Goal: Navigation & Orientation: Find specific page/section

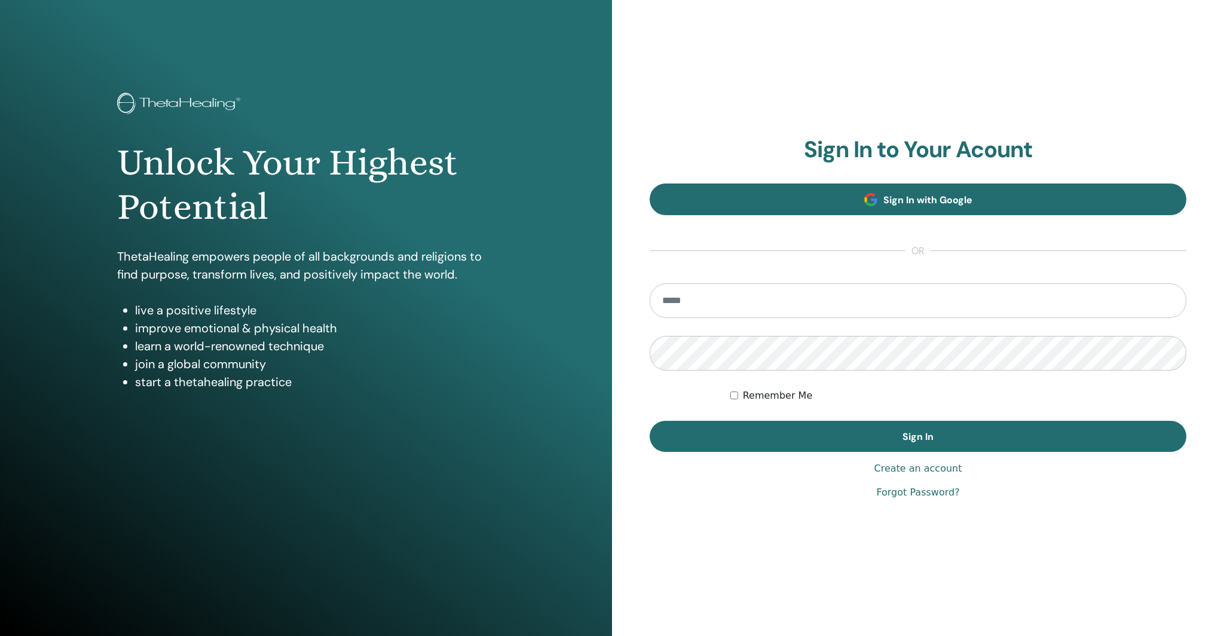
type input "**********"
click at [865, 203] on span at bounding box center [871, 199] width 13 height 13
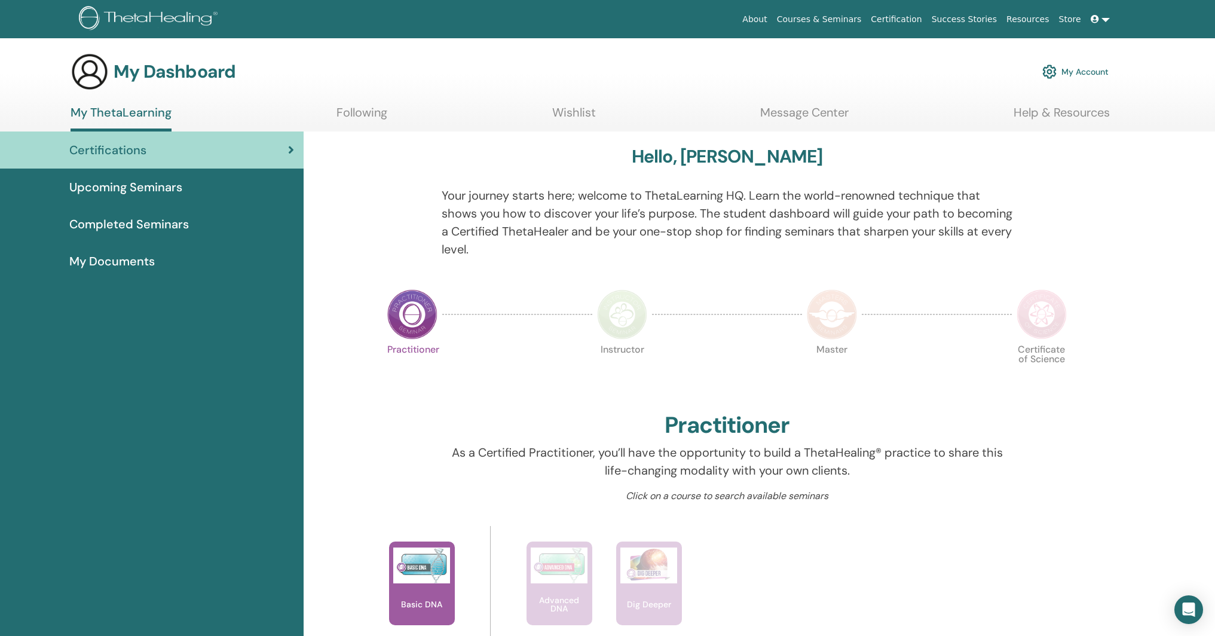
click at [141, 262] on span "My Documents" at bounding box center [111, 261] width 85 height 18
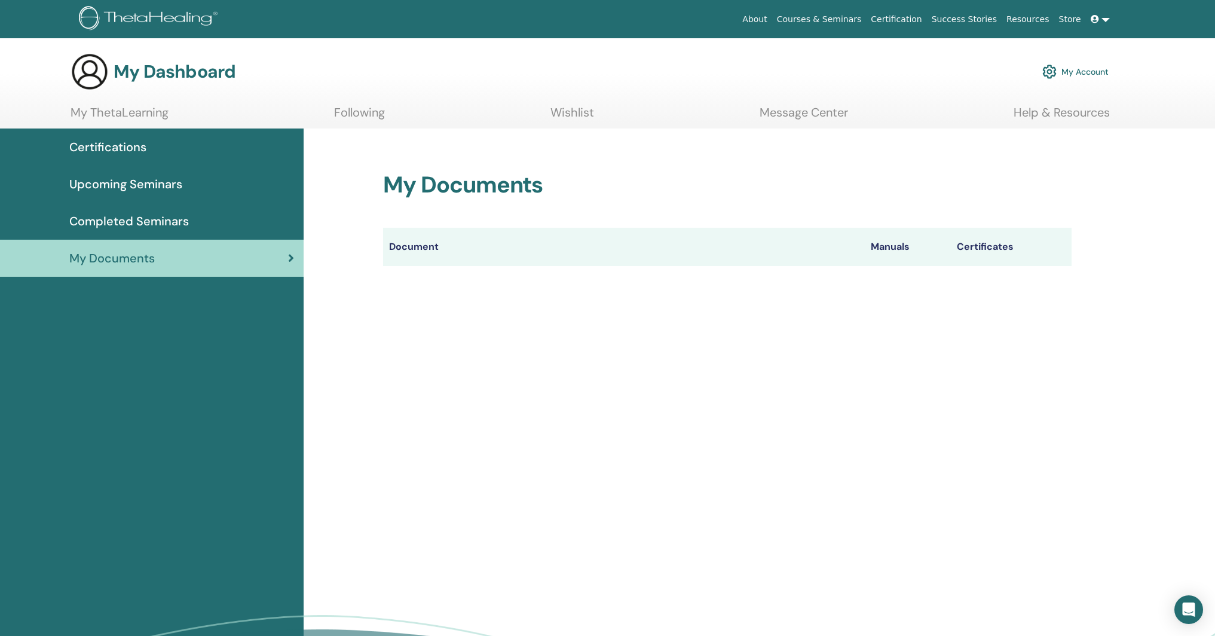
click at [1105, 23] on link at bounding box center [1100, 19] width 29 height 22
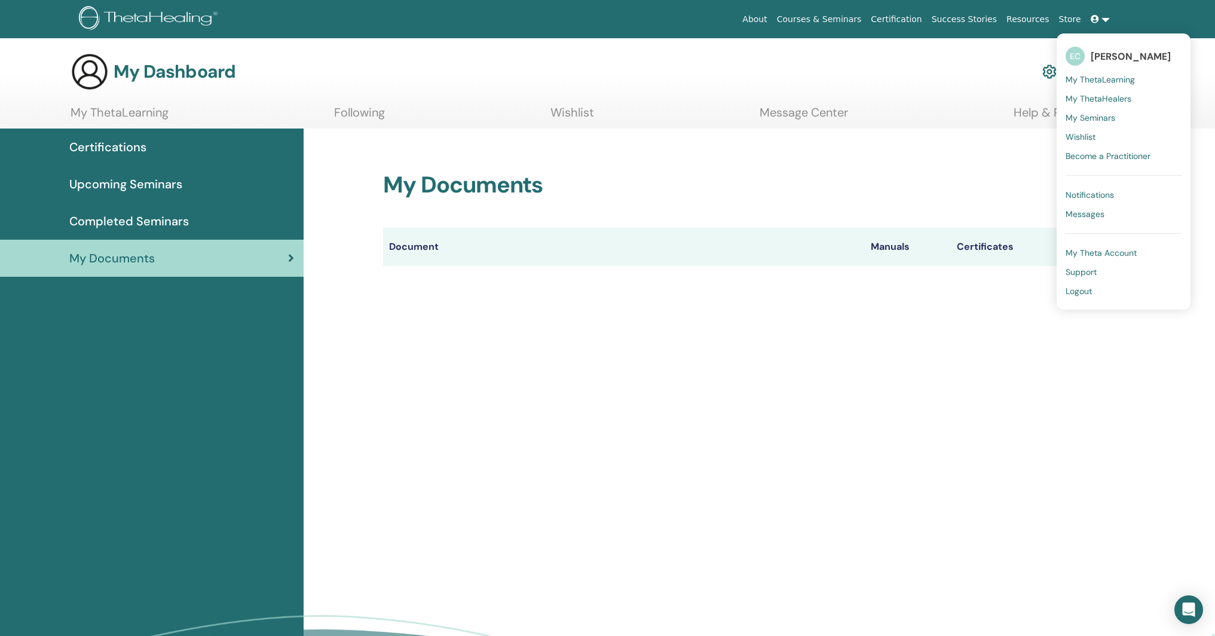
click at [124, 140] on span "Certifications" at bounding box center [107, 147] width 77 height 18
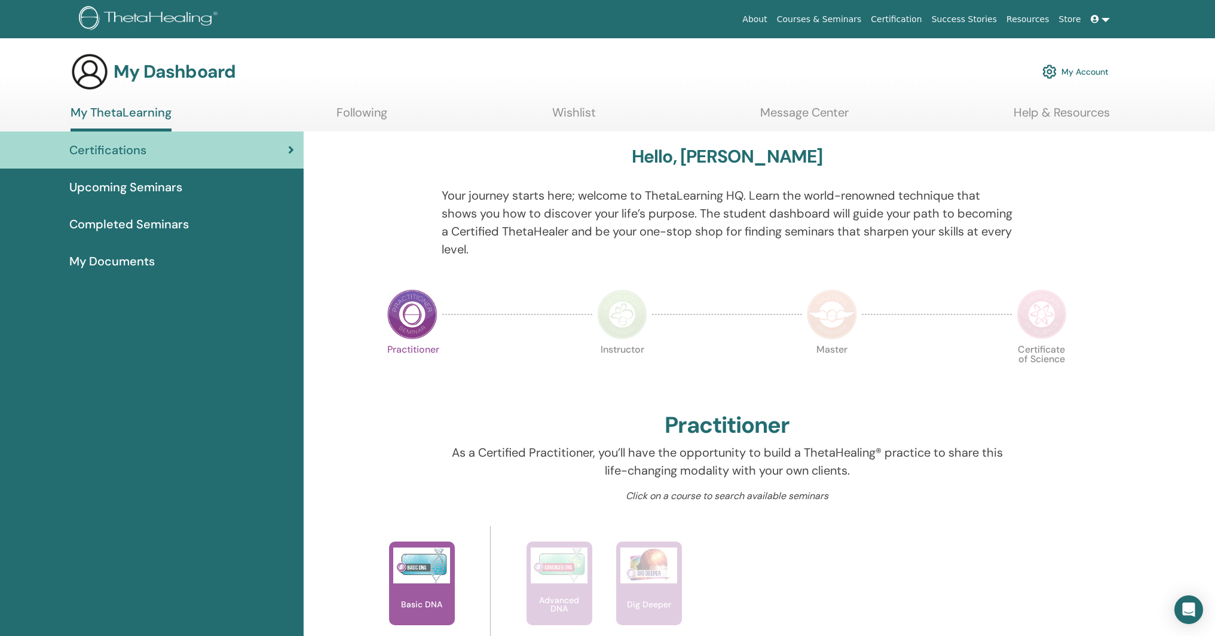
click at [136, 268] on span "My Documents" at bounding box center [111, 261] width 85 height 18
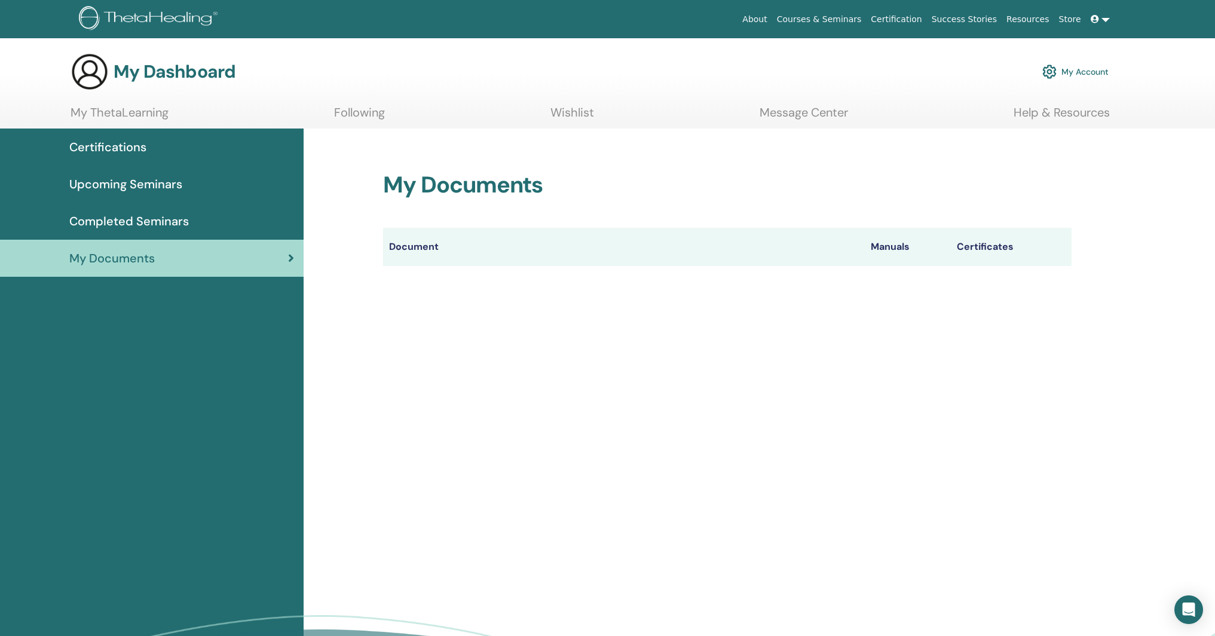
click at [703, 253] on th "Document" at bounding box center [624, 247] width 482 height 38
click at [1099, 17] on span at bounding box center [1096, 19] width 11 height 10
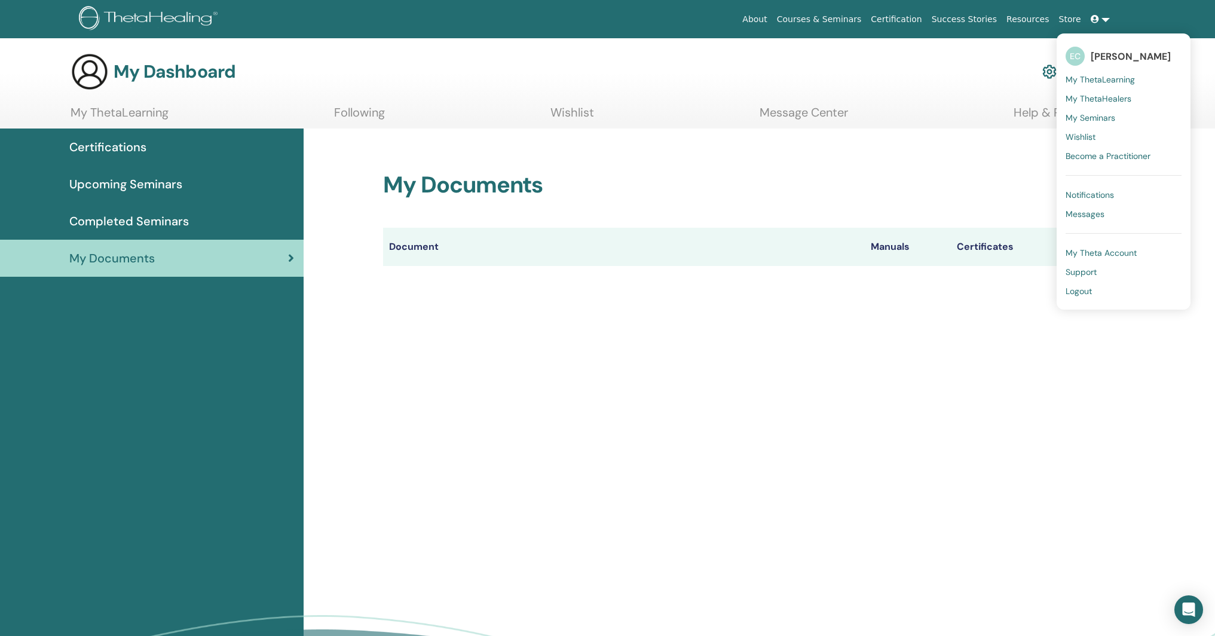
click at [1122, 55] on span "[PERSON_NAME]" at bounding box center [1131, 56] width 80 height 13
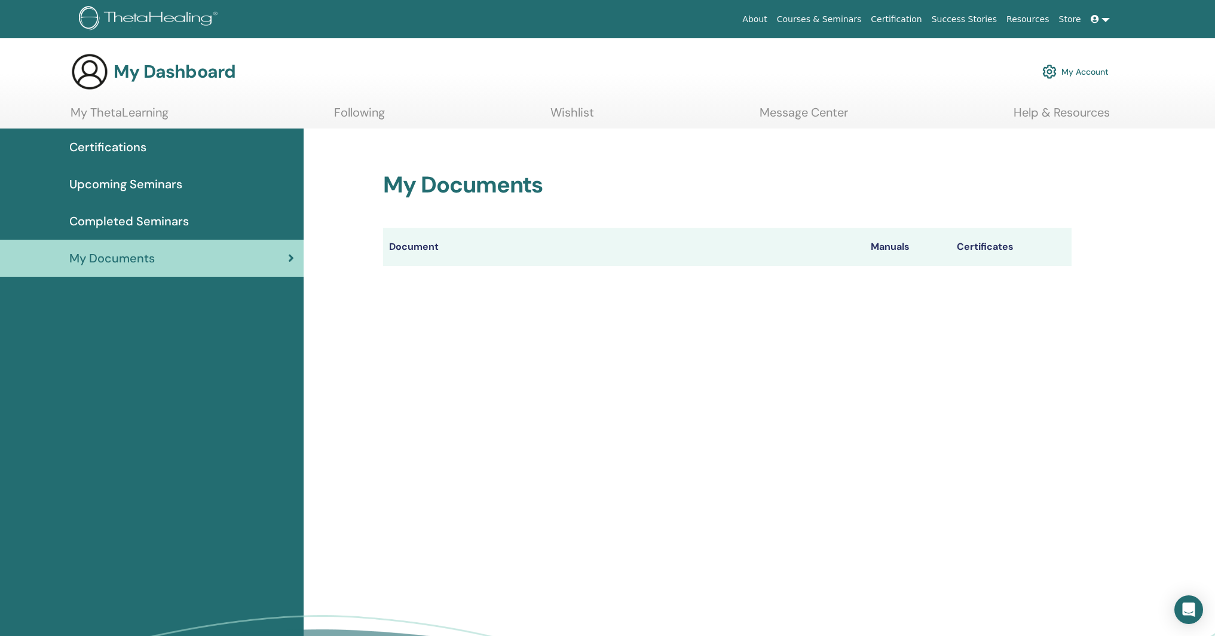
click at [125, 213] on span "Completed Seminars" at bounding box center [129, 221] width 120 height 18
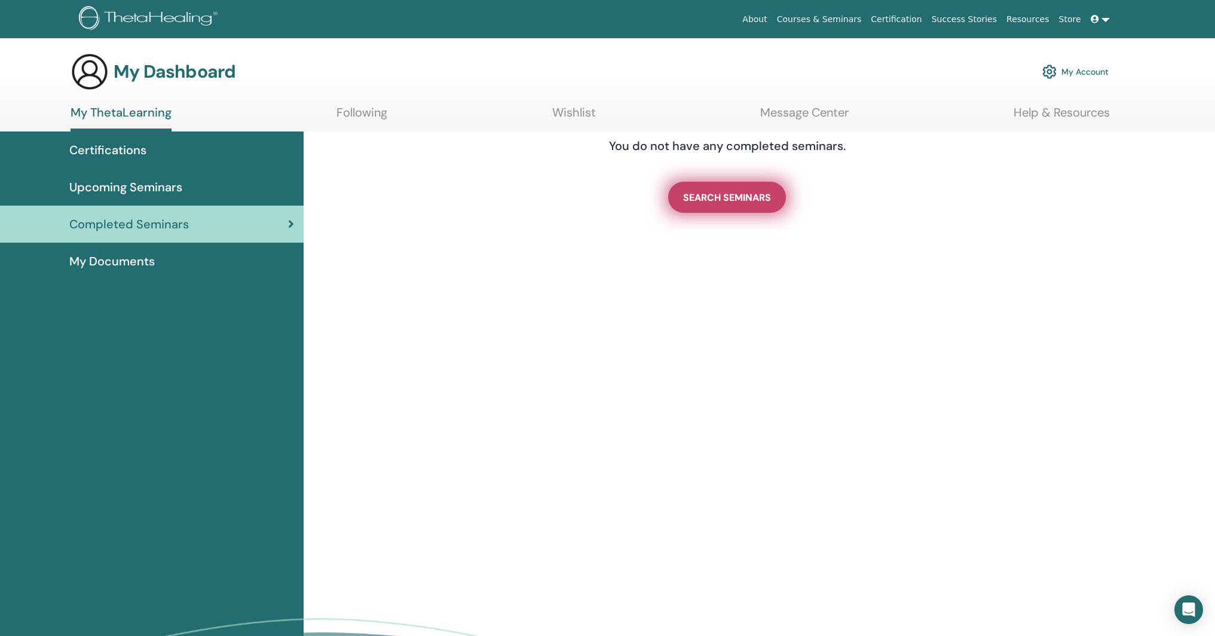
click at [746, 198] on span "SEARCH SEMINARS" at bounding box center [727, 197] width 88 height 13
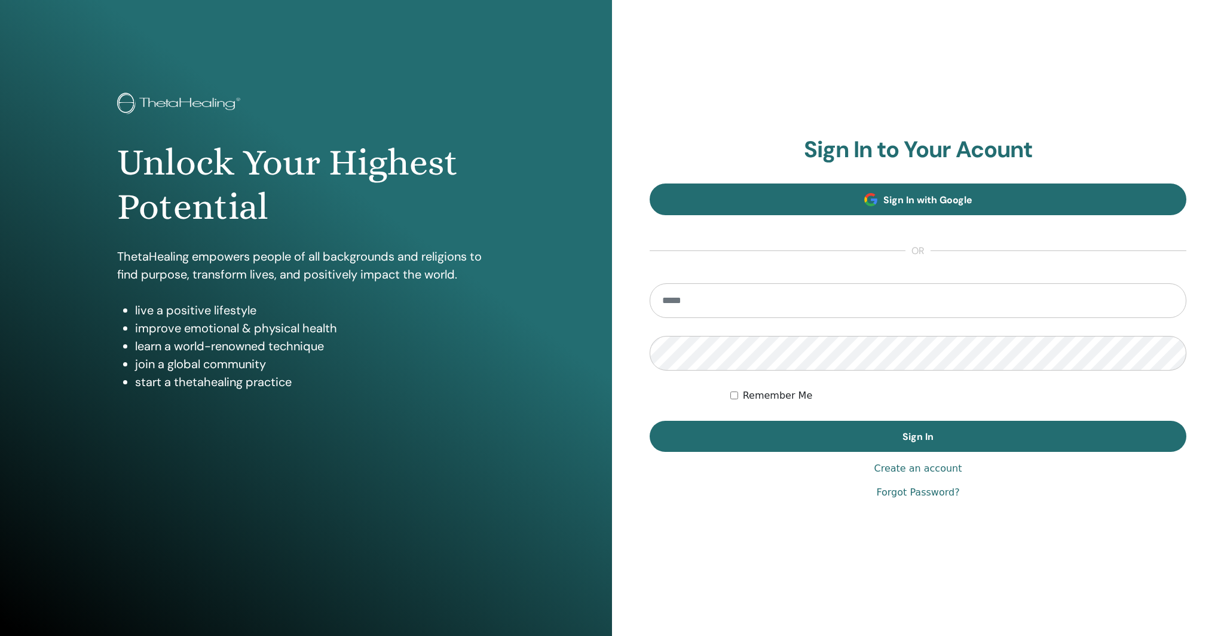
type input "**********"
click at [862, 203] on link "Sign In with Google" at bounding box center [918, 200] width 537 height 32
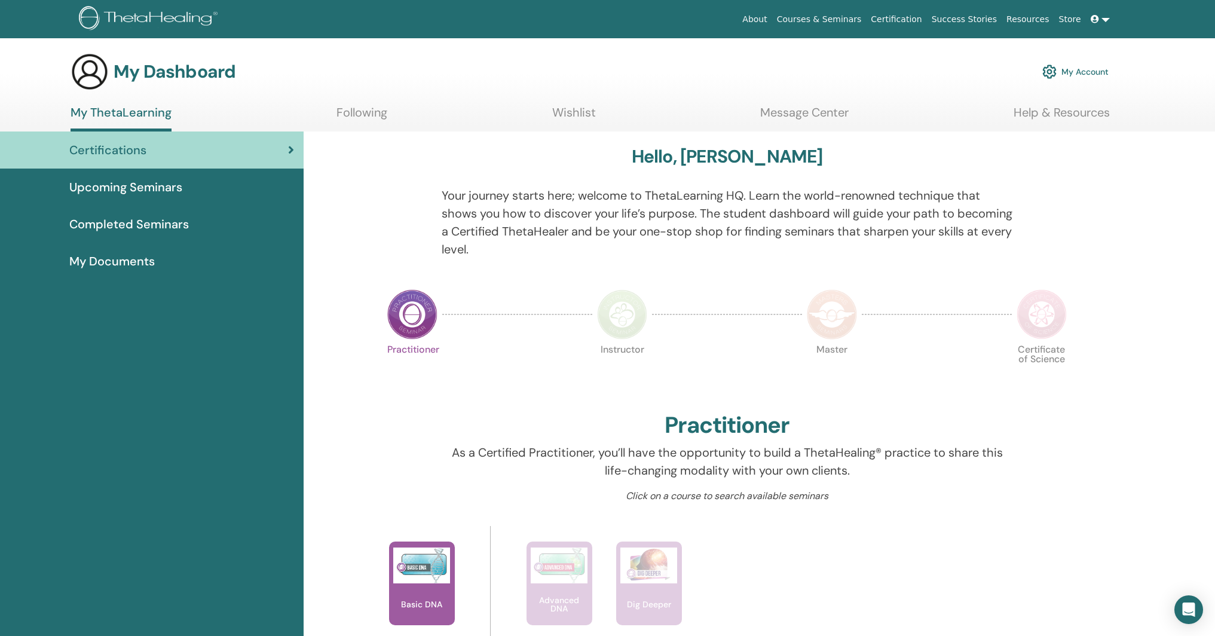
click at [1099, 20] on span at bounding box center [1096, 19] width 11 height 10
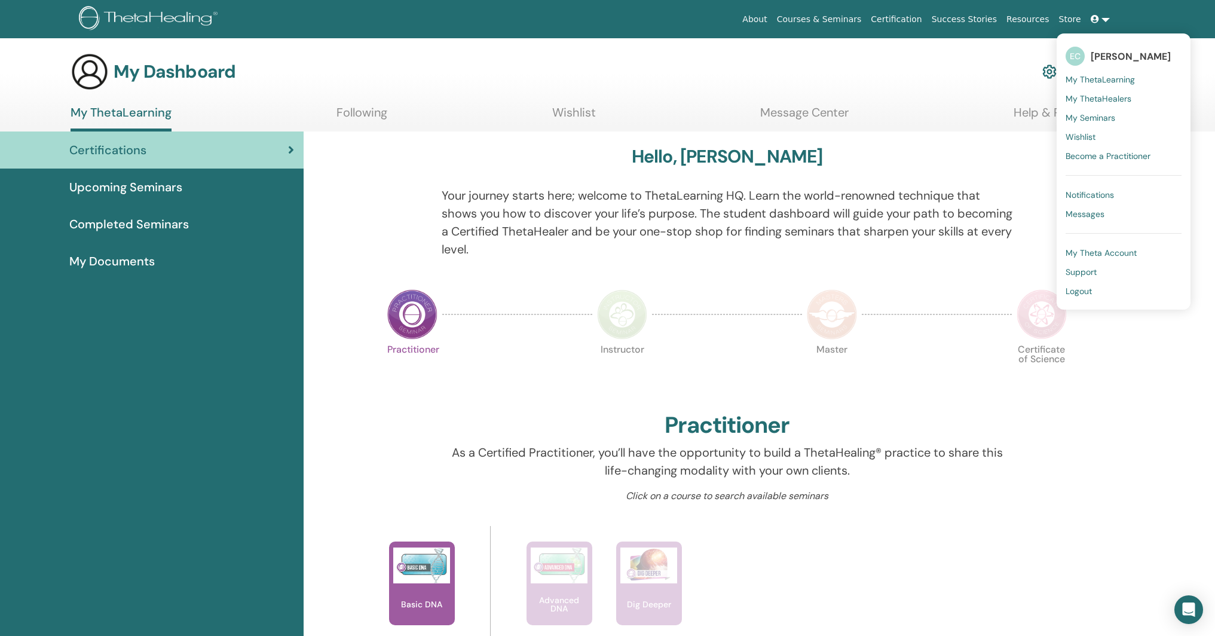
click at [1083, 289] on span "Logout" at bounding box center [1079, 291] width 26 height 11
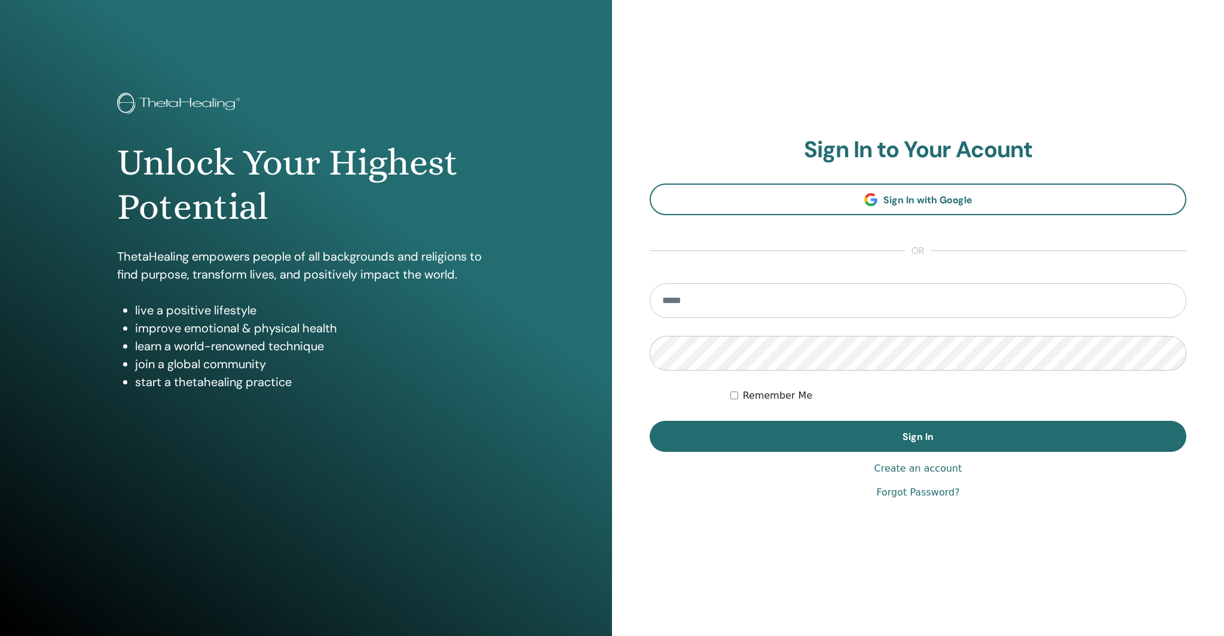
type input "**********"
drag, startPoint x: 830, startPoint y: 298, endPoint x: 539, endPoint y: 279, distance: 291.2
click at [539, 279] on div "**********" at bounding box center [612, 318] width 1224 height 636
type input "**********"
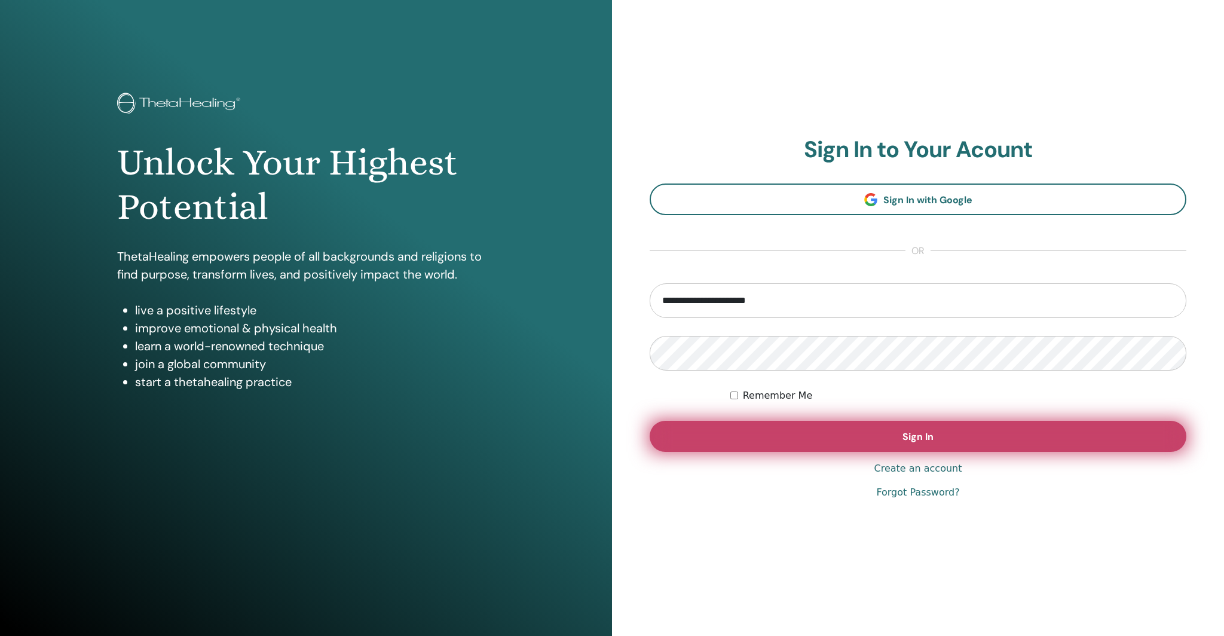
click at [872, 438] on button "Sign In" at bounding box center [918, 436] width 537 height 31
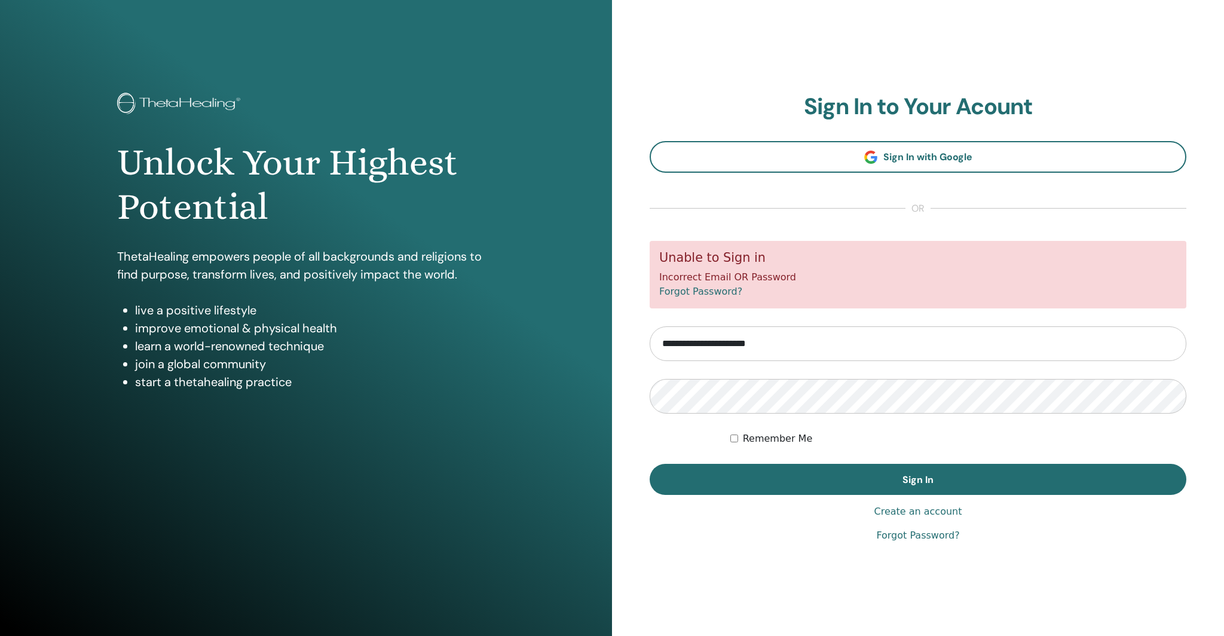
click at [741, 441] on div "Remember Me" at bounding box center [959, 439] width 456 height 14
click at [739, 441] on div "Remember Me" at bounding box center [959, 439] width 456 height 14
click at [598, 379] on div "Unlock Your Highest Potential ThetaHealing empowers people of all backgrounds a…" at bounding box center [612, 318] width 1224 height 636
click at [650, 464] on button "Sign In" at bounding box center [918, 479] width 537 height 31
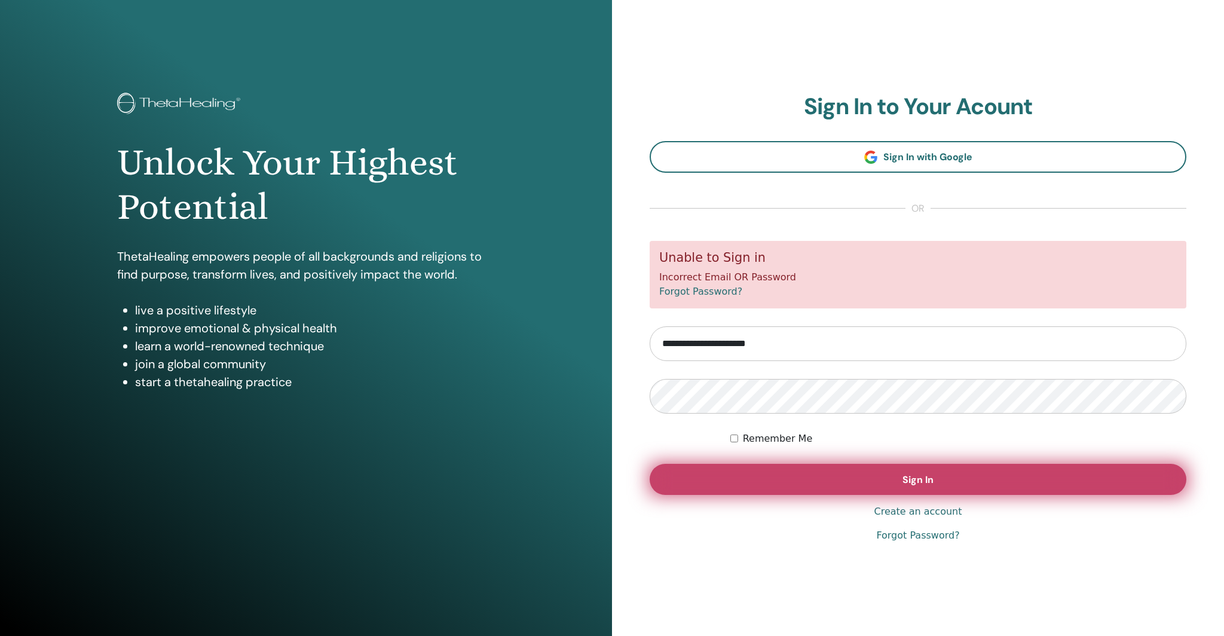
click at [959, 469] on button "Sign In" at bounding box center [918, 479] width 537 height 31
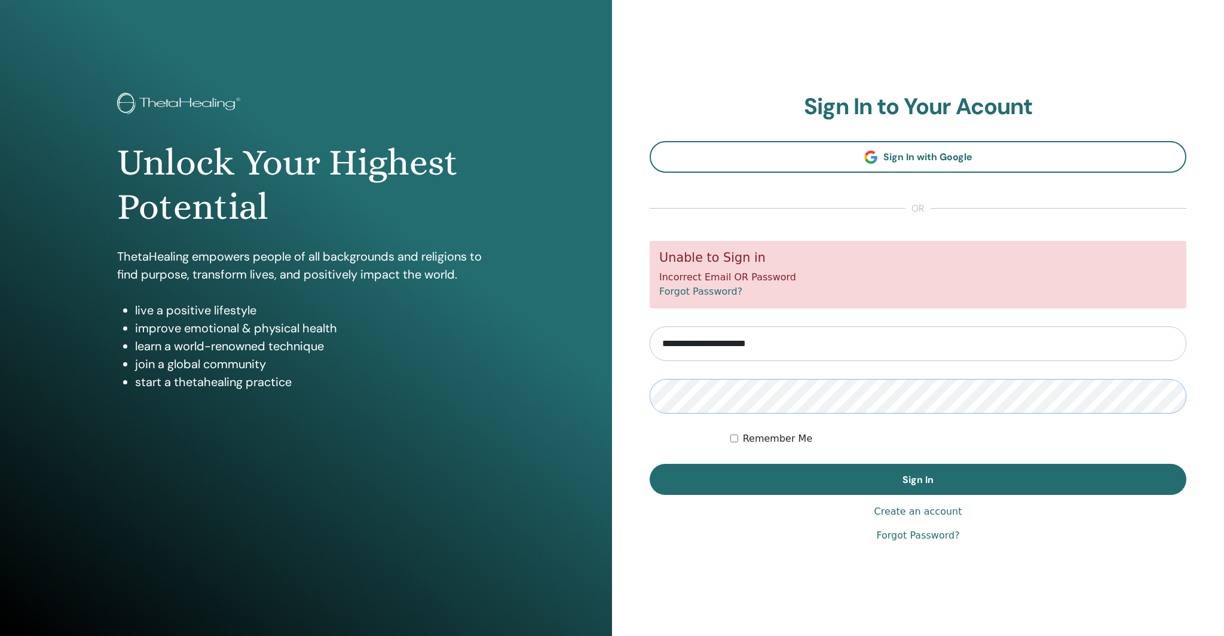
click at [606, 395] on div "Unlock Your Highest Potential ThetaHealing empowers people of all backgrounds a…" at bounding box center [612, 318] width 1224 height 636
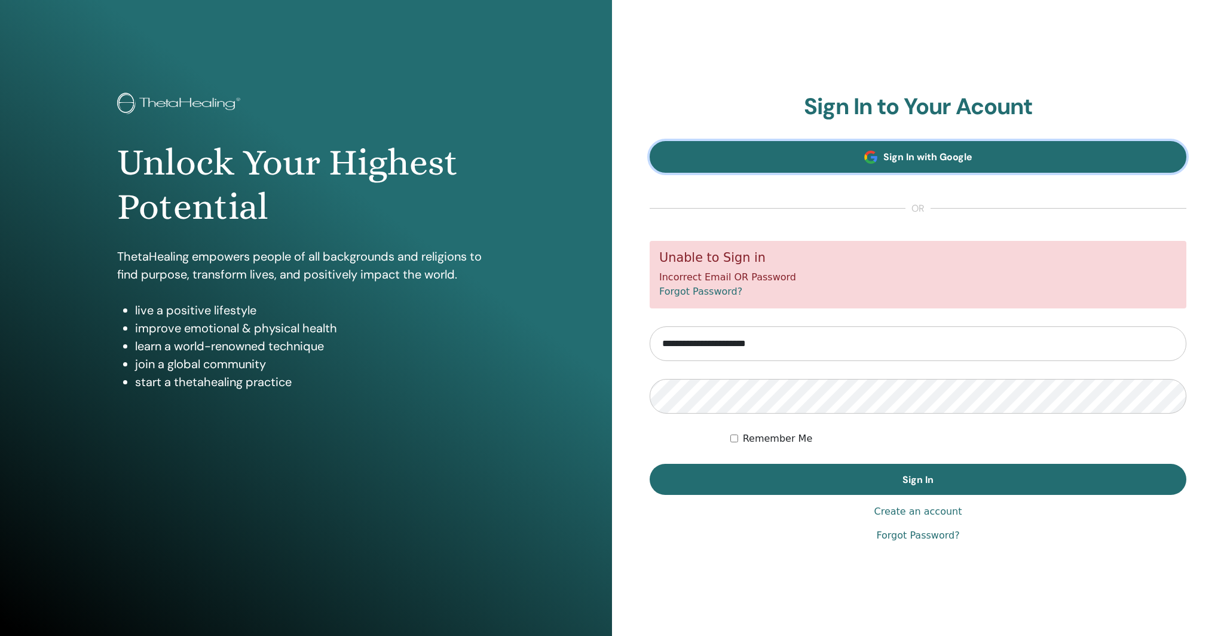
click at [931, 157] on span "Sign In with Google" at bounding box center [928, 157] width 89 height 13
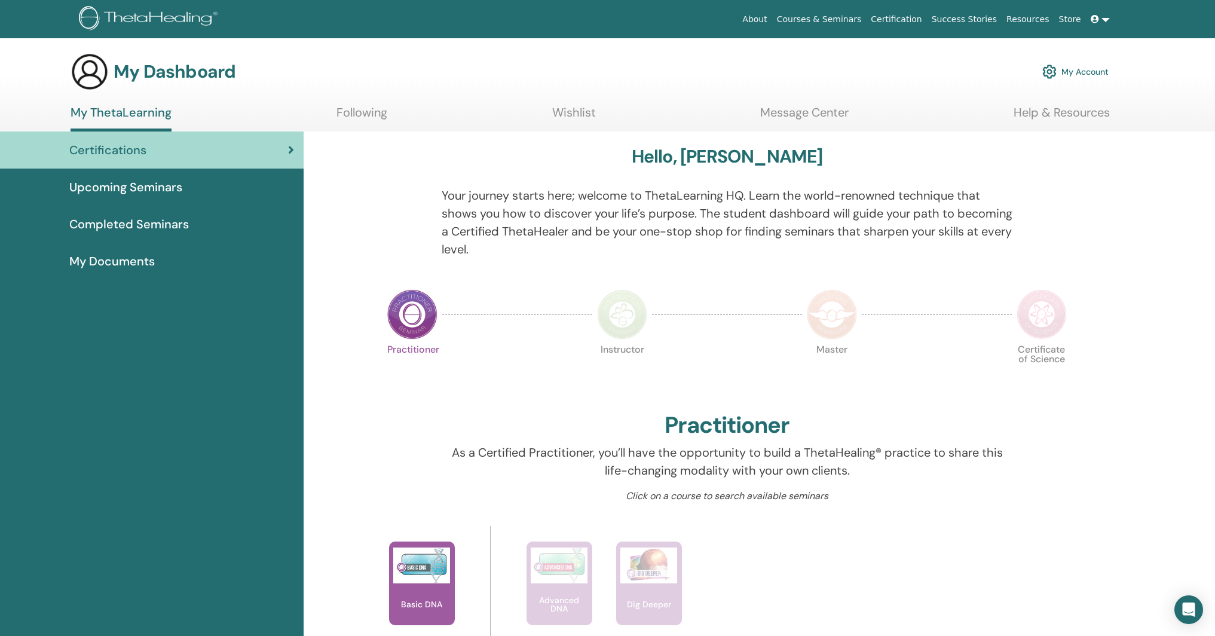
click at [817, 112] on link "Message Center" at bounding box center [804, 116] width 88 height 23
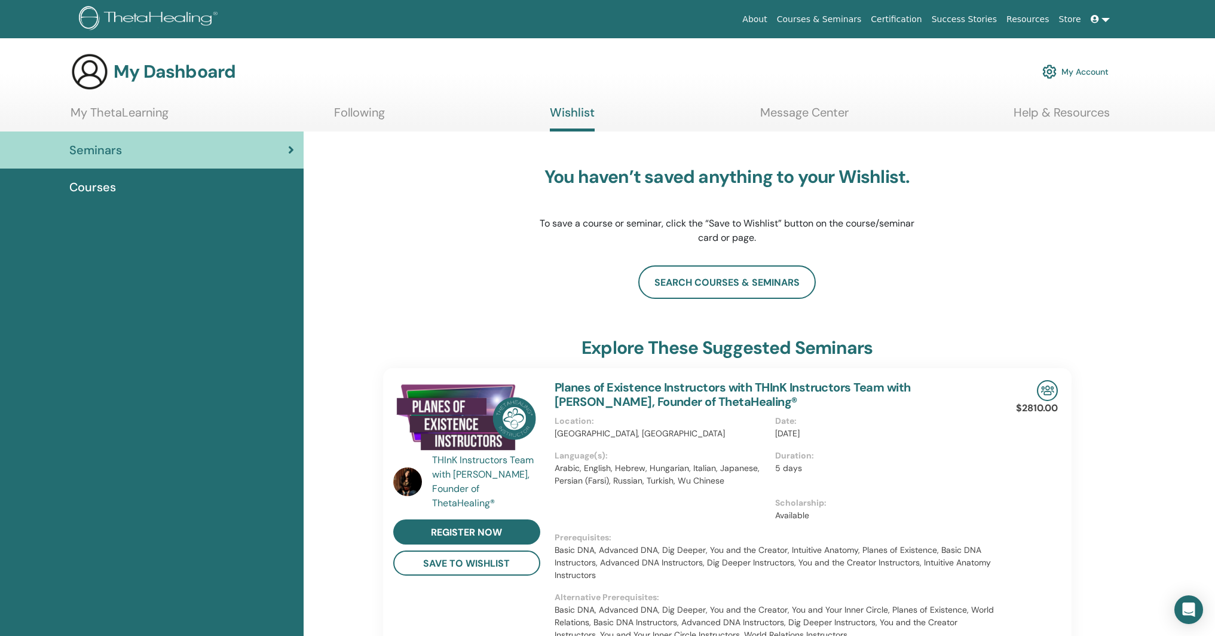
click at [1021, 291] on div "search courses & seminars" at bounding box center [727, 281] width 689 height 33
click at [1102, 23] on link at bounding box center [1100, 19] width 29 height 22
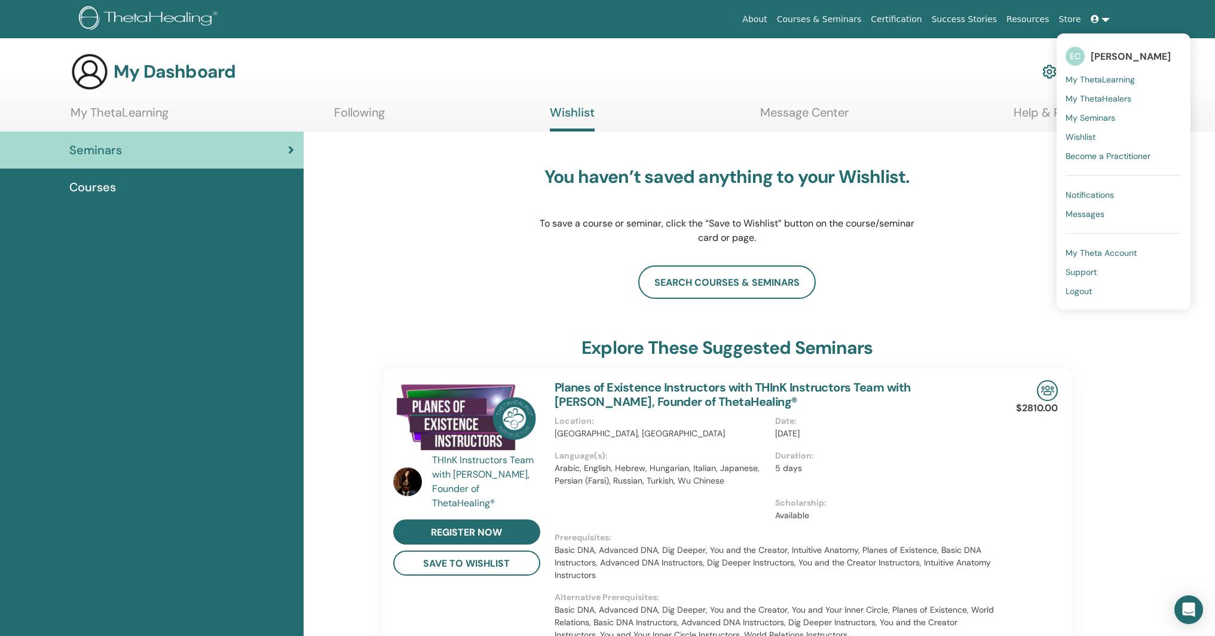
click at [1001, 248] on div "You haven’t saved anything to your Wishlist. To save a course or seminar, click…" at bounding box center [727, 206] width 689 height 120
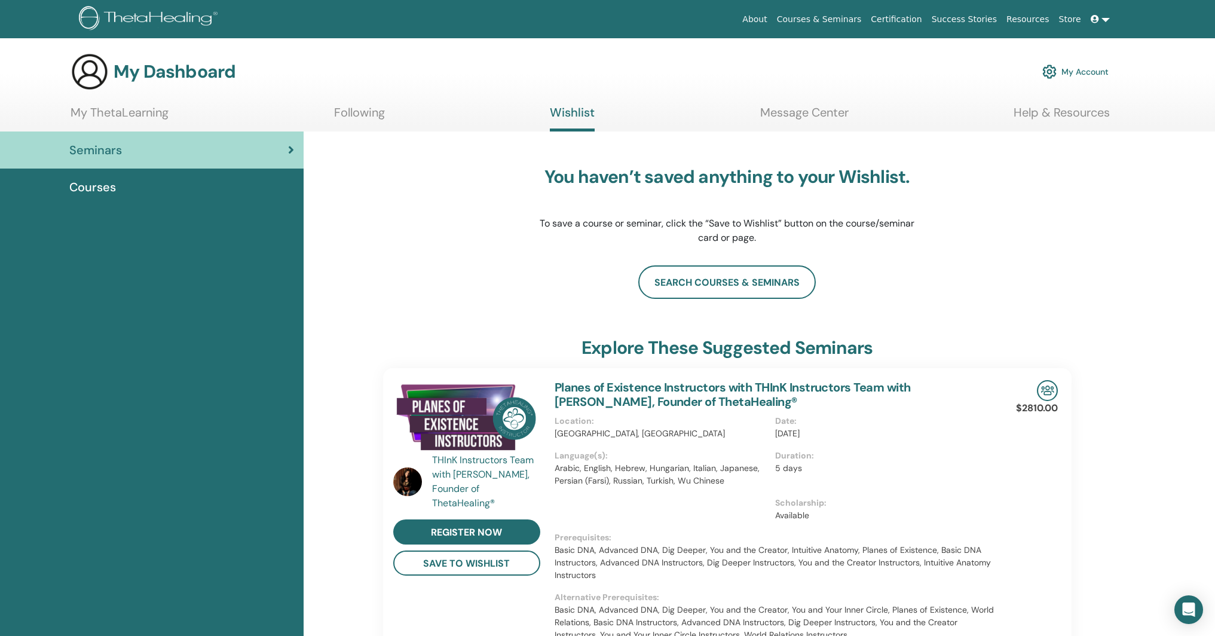
click at [121, 190] on div "Courses" at bounding box center [152, 187] width 285 height 18
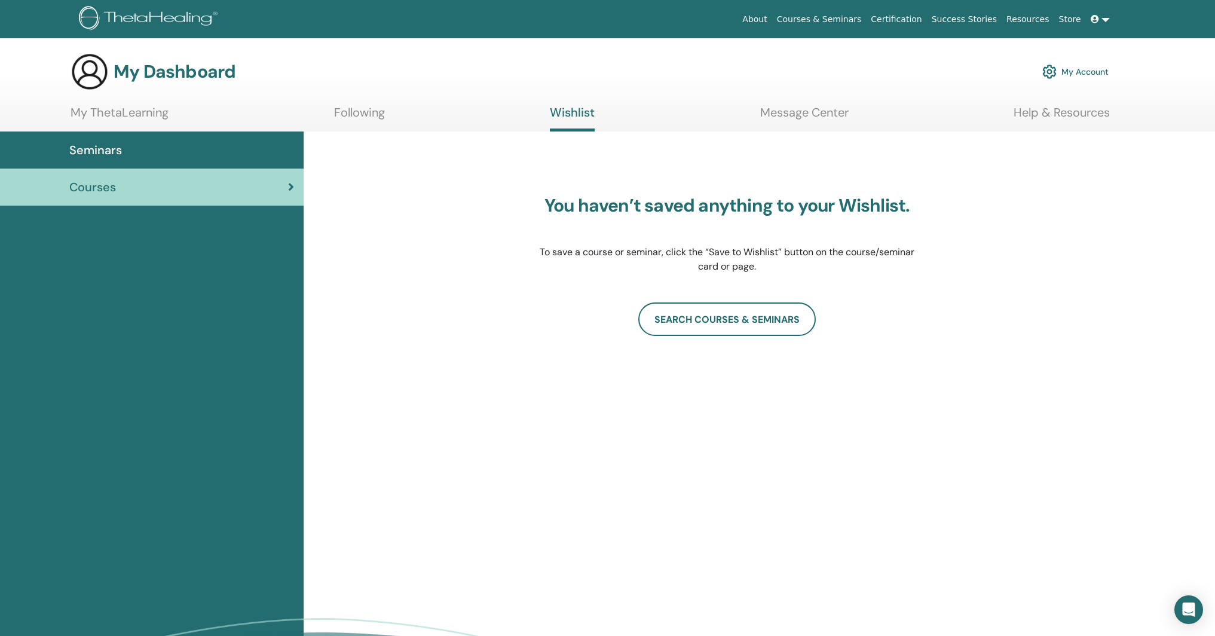
click at [135, 107] on link "My ThetaLearning" at bounding box center [120, 116] width 98 height 23
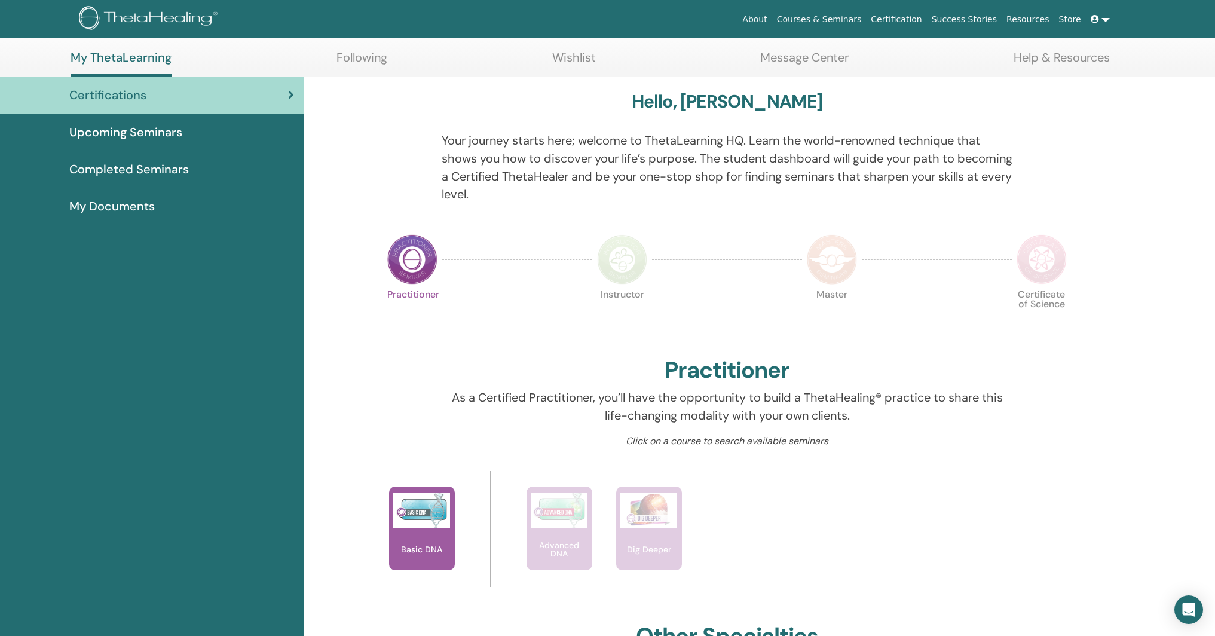
scroll to position [52, 0]
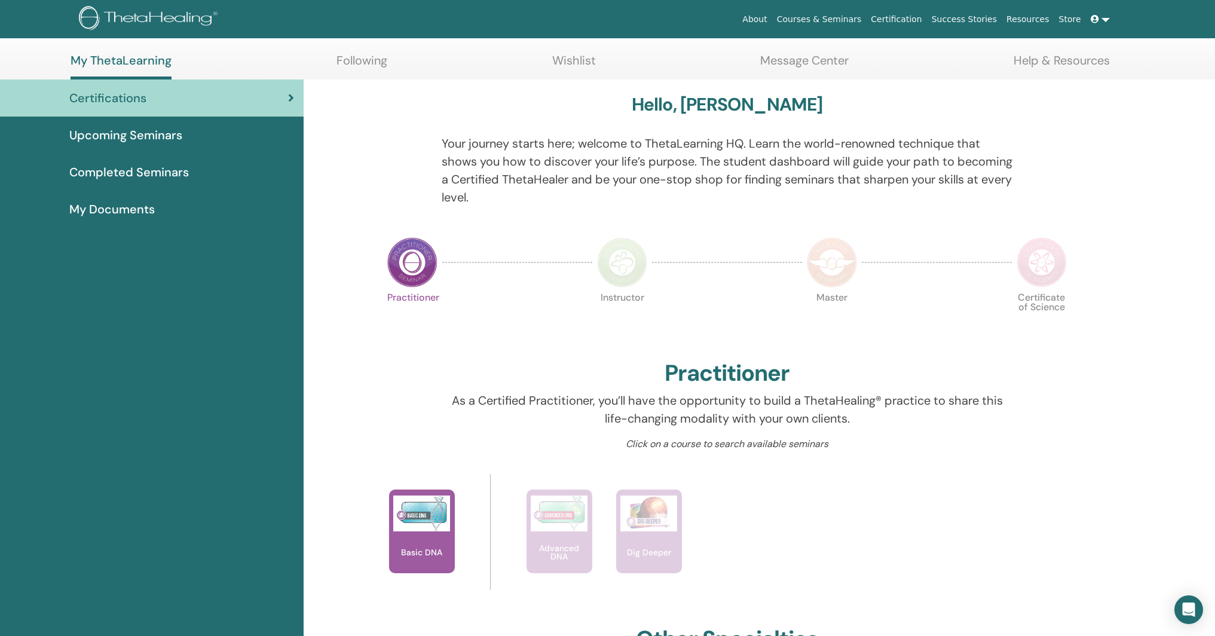
click at [623, 267] on img at bounding box center [622, 262] width 50 height 50
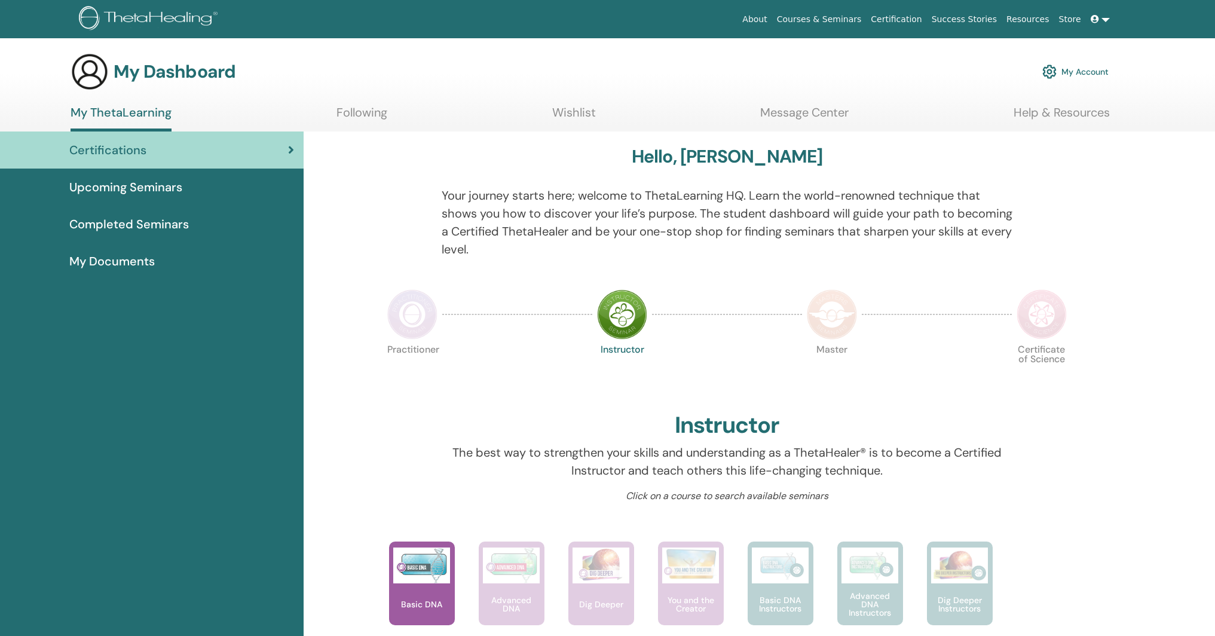
click at [836, 324] on img at bounding box center [832, 314] width 50 height 50
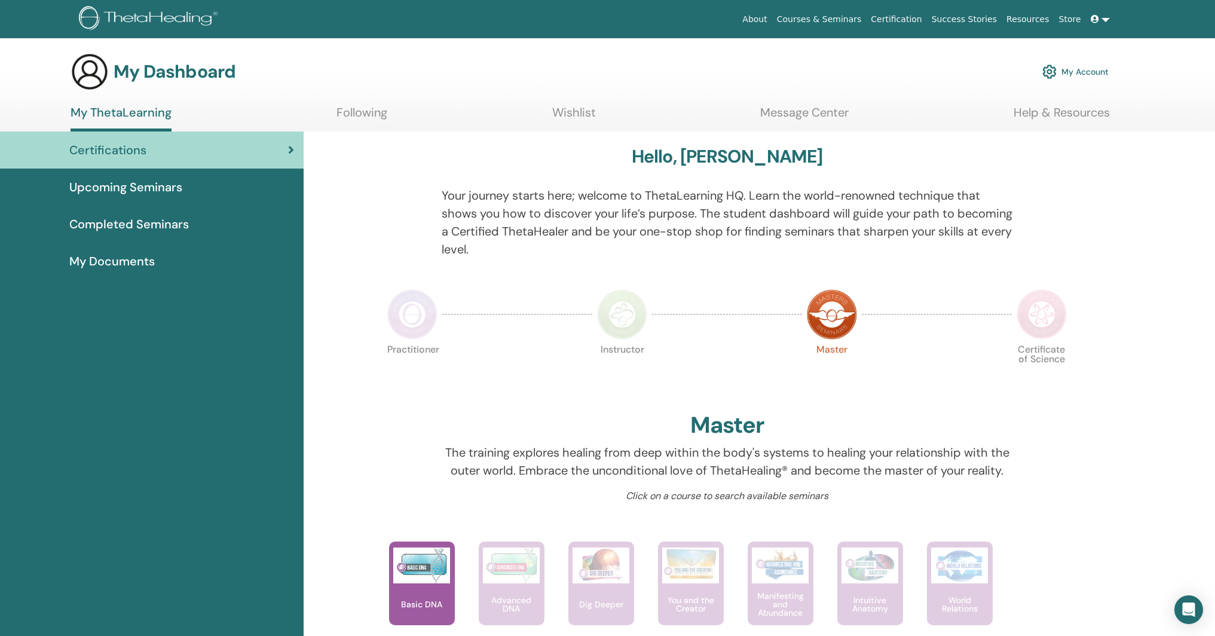
click at [158, 233] on span "Completed Seminars" at bounding box center [129, 224] width 120 height 18
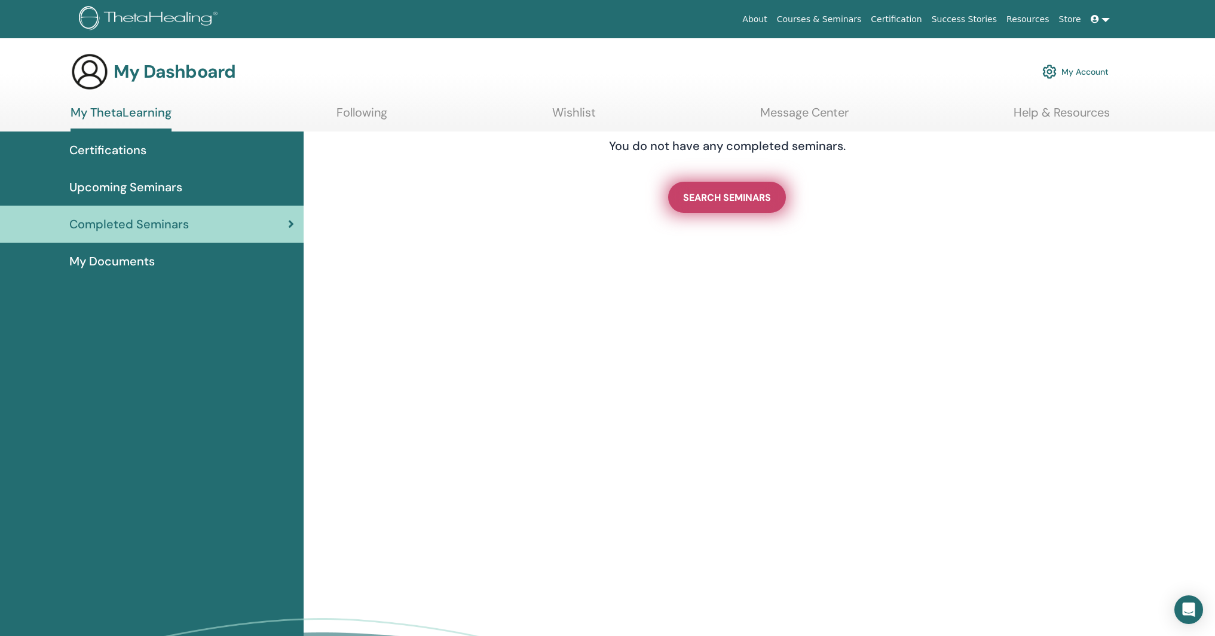
click at [717, 204] on link "SEARCH SEMINARS" at bounding box center [727, 197] width 118 height 31
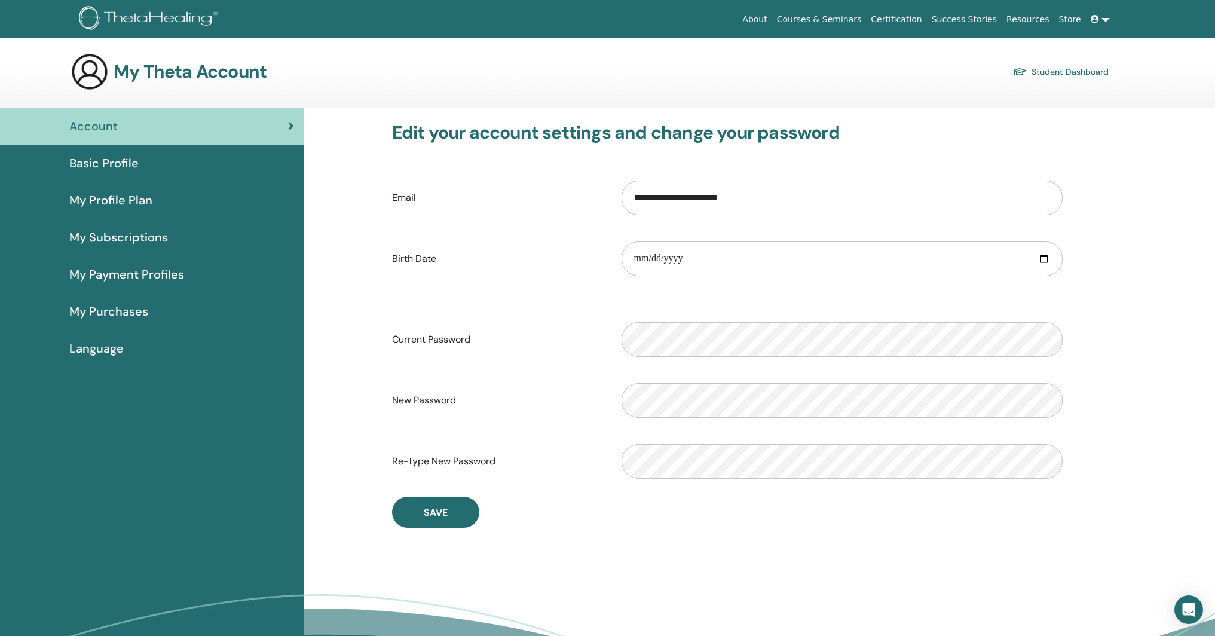
click at [526, 267] on label "Birth Date" at bounding box center [498, 259] width 230 height 23
click at [622, 215] on input "**********" at bounding box center [842, 198] width 441 height 35
click at [121, 197] on span "My Profile Plan" at bounding box center [110, 200] width 83 height 18
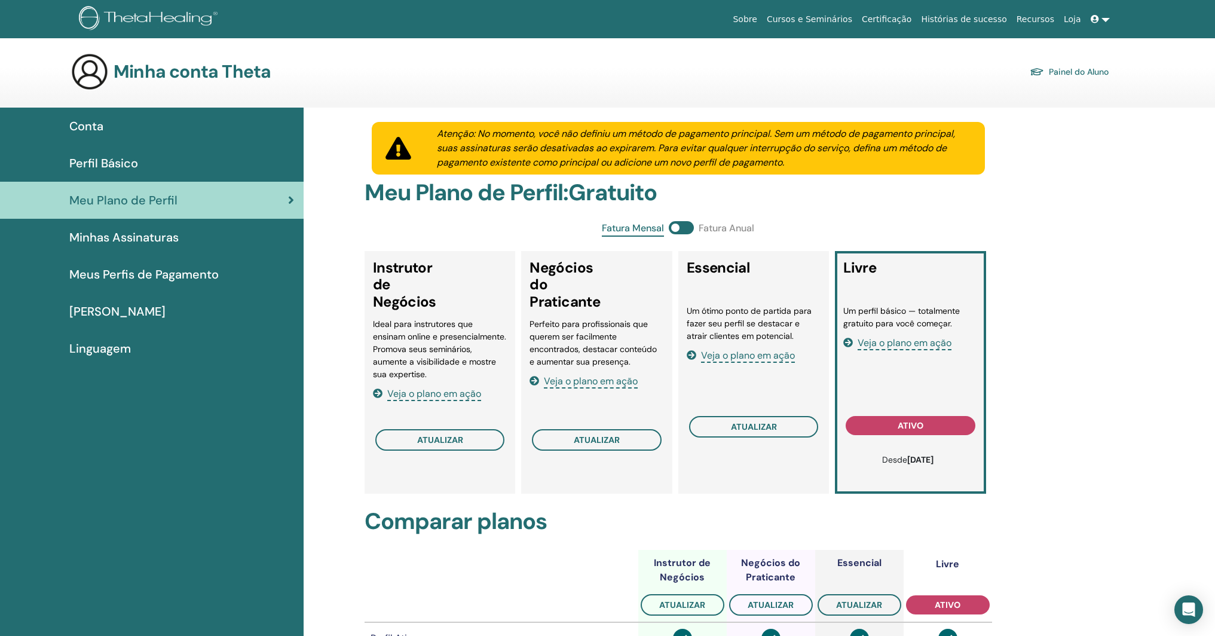
click at [893, 26] on link "Certificação" at bounding box center [886, 19] width 59 height 22
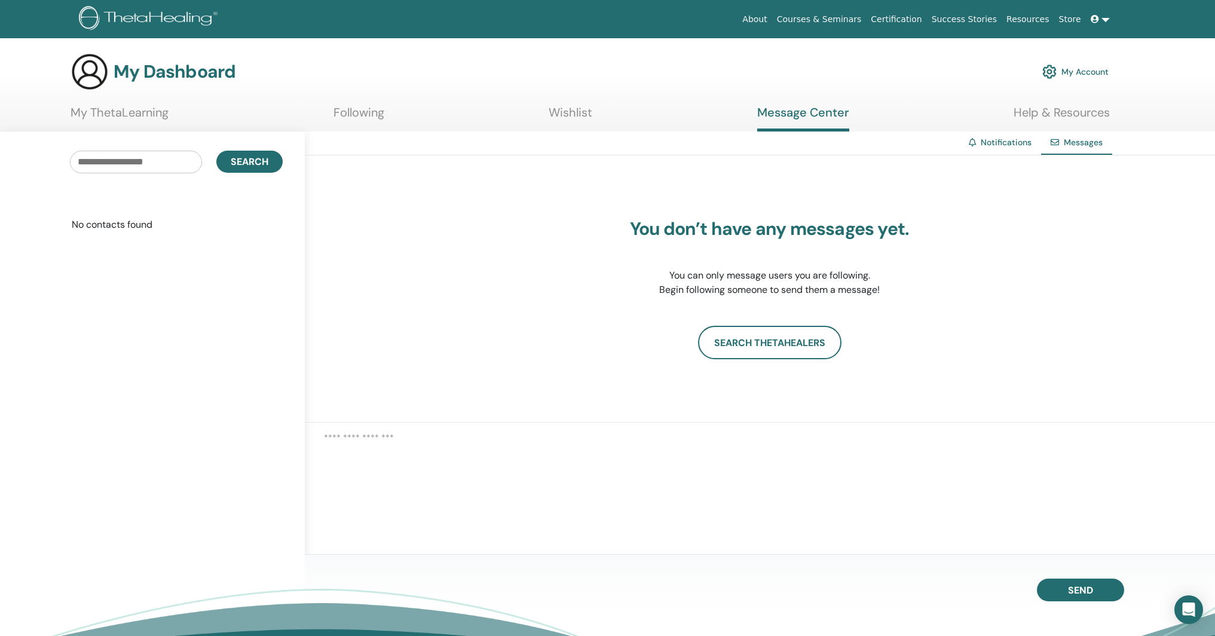
click at [1062, 71] on link "My Account" at bounding box center [1076, 72] width 66 height 26
